Goal: Check status: Check status

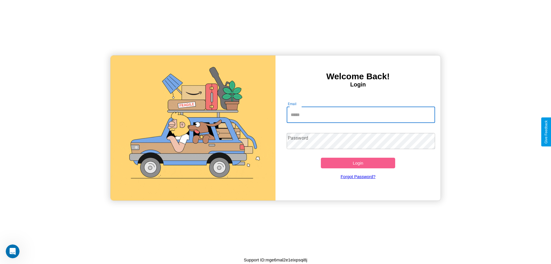
click at [361, 114] on input "Email" at bounding box center [361, 115] width 149 height 16
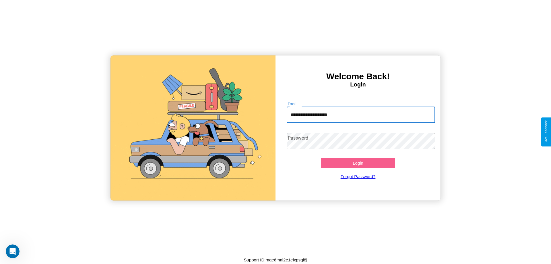
type input "**********"
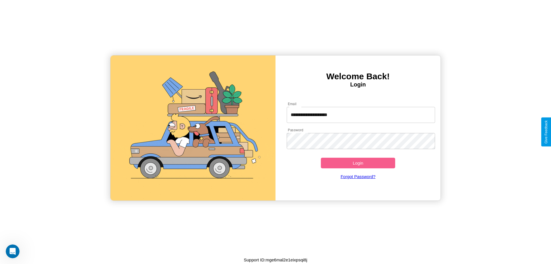
click at [358, 163] on button "Login" at bounding box center [358, 162] width 74 height 11
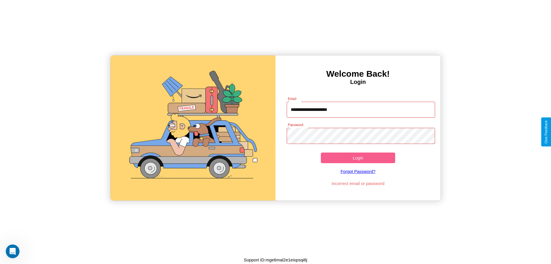
click at [358, 157] on button "Login" at bounding box center [358, 157] width 74 height 11
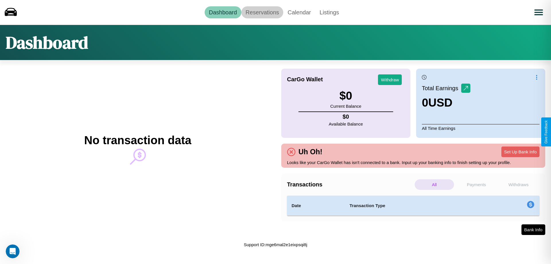
click at [262, 12] on link "Reservations" at bounding box center [262, 12] width 42 height 12
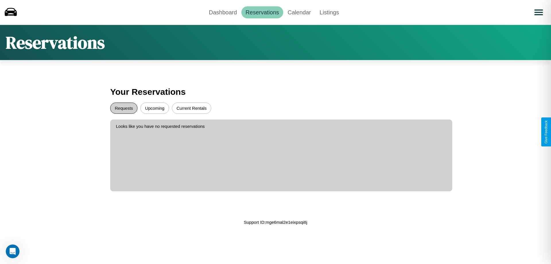
click at [124, 108] on button "Requests" at bounding box center [123, 107] width 27 height 11
click at [155, 108] on button "Upcoming" at bounding box center [154, 107] width 29 height 11
click at [223, 12] on link "Dashboard" at bounding box center [222, 12] width 37 height 12
